Goal: Check status: Check status

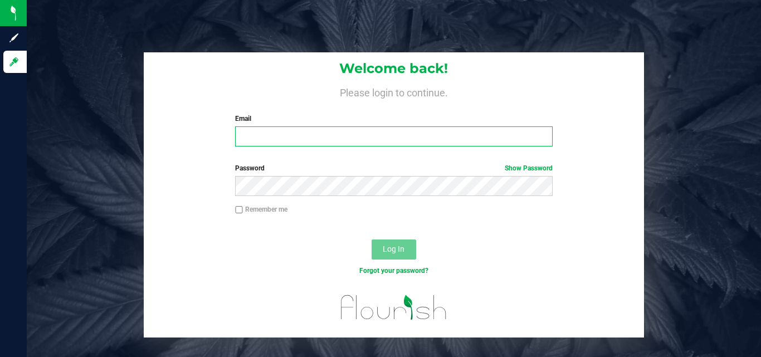
click at [298, 131] on input "Email" at bounding box center [393, 136] width 317 height 20
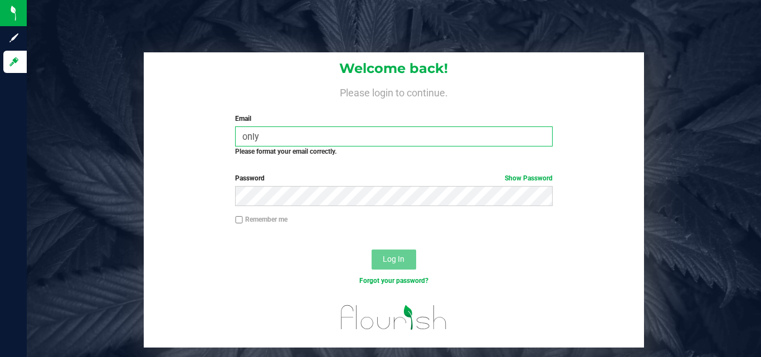
type input "[EMAIL_ADDRESS][DOMAIN_NAME]"
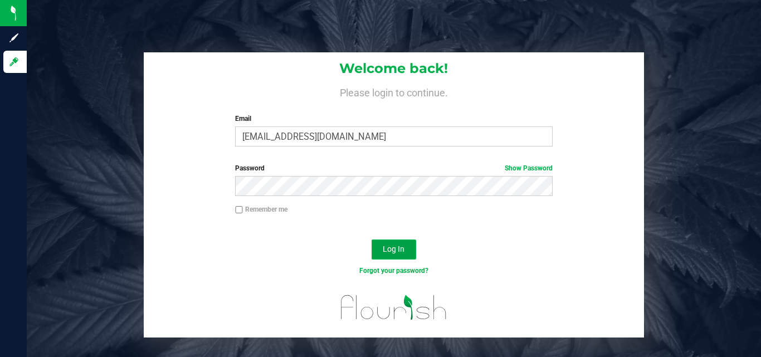
click at [382, 242] on button "Log In" at bounding box center [393, 249] width 45 height 20
click at [386, 248] on span "Log In" at bounding box center [393, 248] width 22 height 9
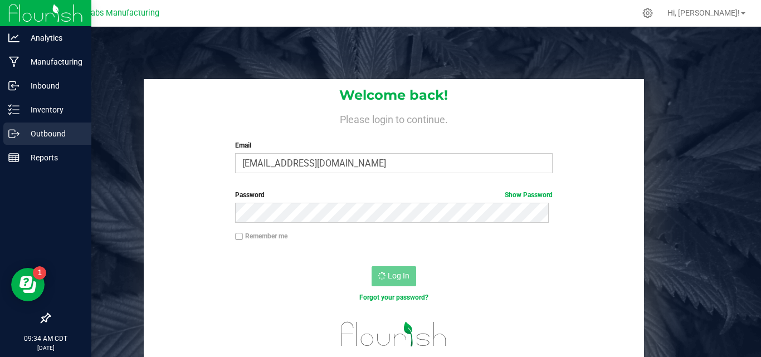
click at [43, 136] on p "Outbound" at bounding box center [52, 133] width 67 height 13
click at [17, 134] on icon at bounding box center [13, 133] width 11 height 11
click at [46, 133] on p "Outbound" at bounding box center [52, 133] width 67 height 13
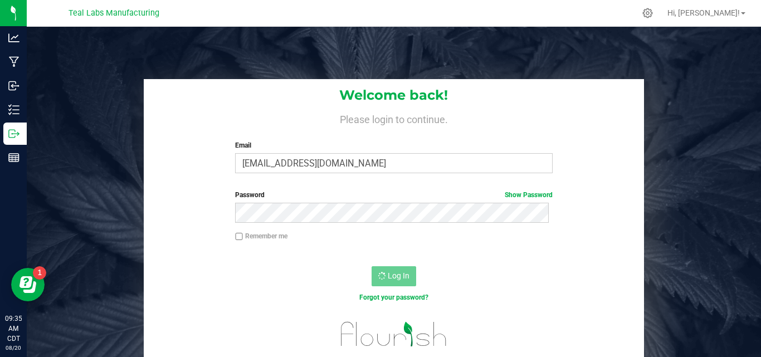
click at [506, 249] on div "Remember me" at bounding box center [394, 241] width 501 height 21
click at [626, 171] on div "Welcome back! Please login to continue. Email [EMAIL_ADDRESS][DOMAIN_NAME] Requ…" at bounding box center [394, 130] width 501 height 103
click at [212, 8] on div at bounding box center [416, 13] width 435 height 22
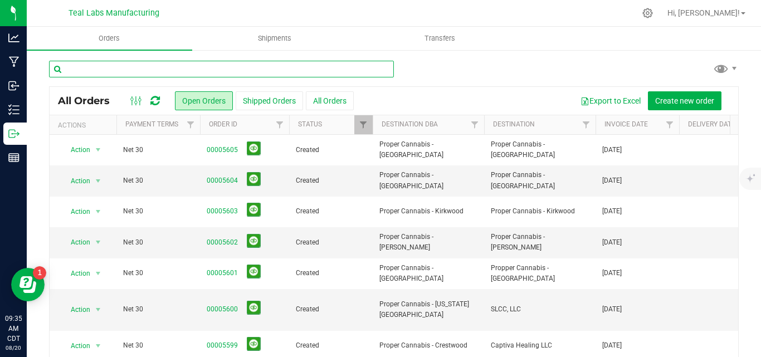
click at [224, 68] on input "text" at bounding box center [221, 69] width 345 height 17
type input "greenlight"
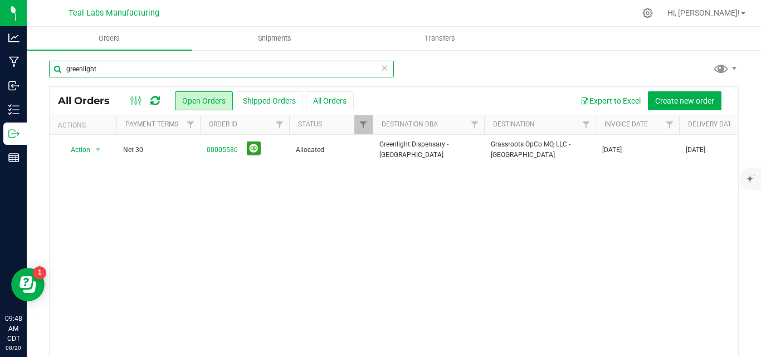
click at [39, 70] on div "greenlight All Orders Open Orders Shipped Orders All Orders Export to Excel Cre…" at bounding box center [394, 223] width 734 height 349
